Goal: Find specific page/section: Find specific page/section

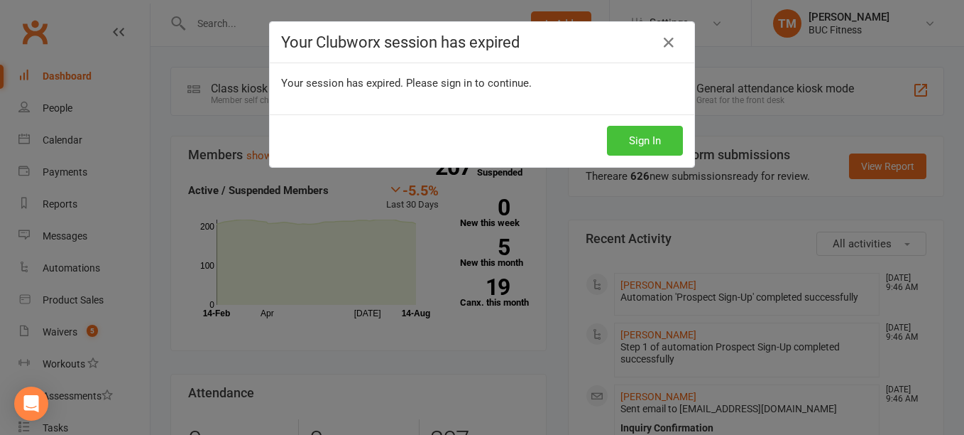
click at [629, 149] on button "Sign In" at bounding box center [645, 141] width 76 height 30
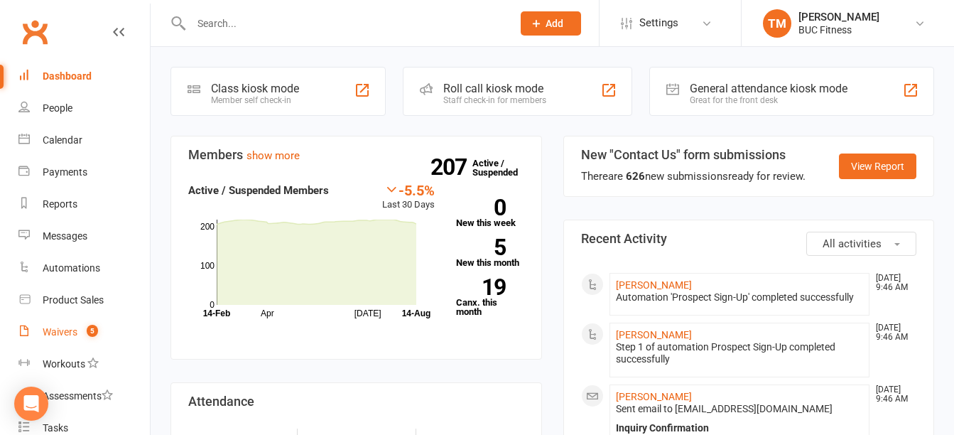
click at [60, 339] on link "Waivers 5" at bounding box center [83, 332] width 131 height 32
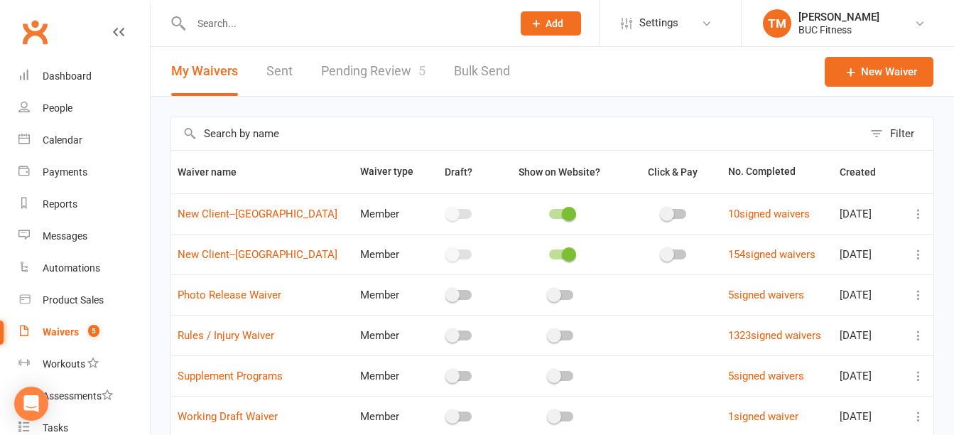
click at [347, 65] on link "Pending Review 5" at bounding box center [373, 71] width 104 height 49
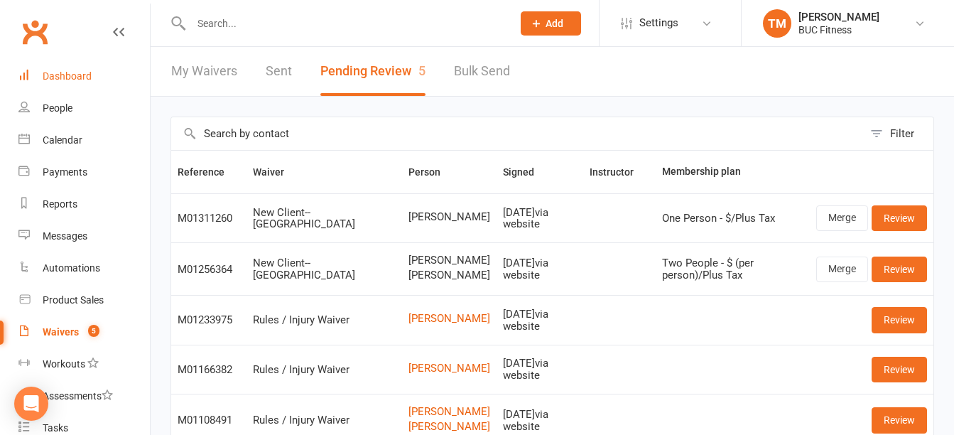
click at [81, 77] on div "Dashboard" at bounding box center [67, 75] width 49 height 11
